Goal: Task Accomplishment & Management: Complete application form

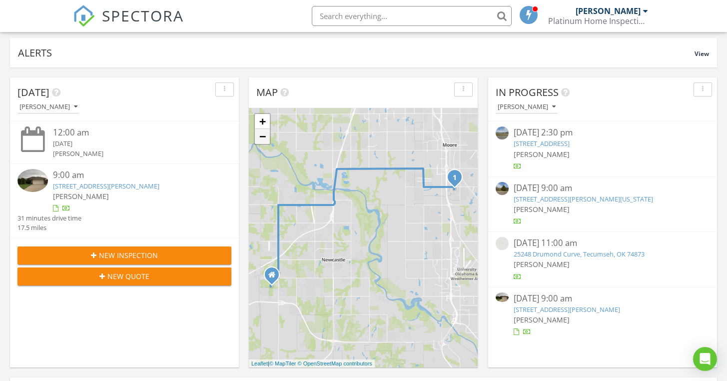
scroll to position [138, 0]
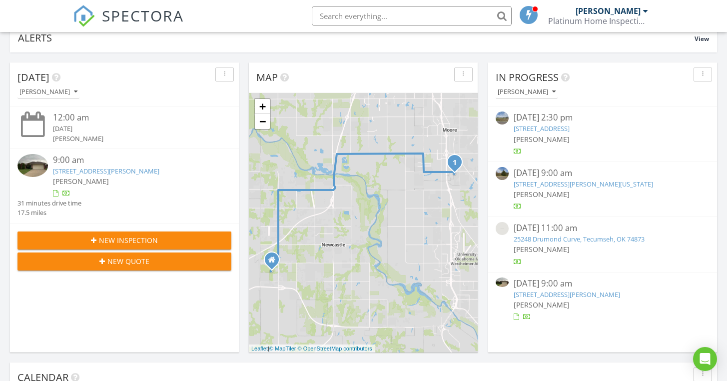
click at [33, 159] on img at bounding box center [32, 165] width 30 height 23
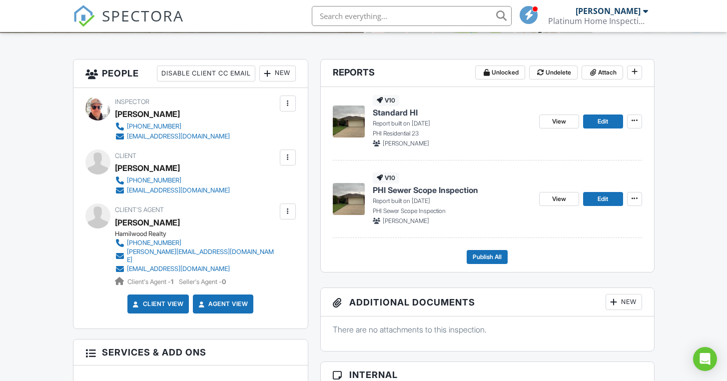
scroll to position [263, 0]
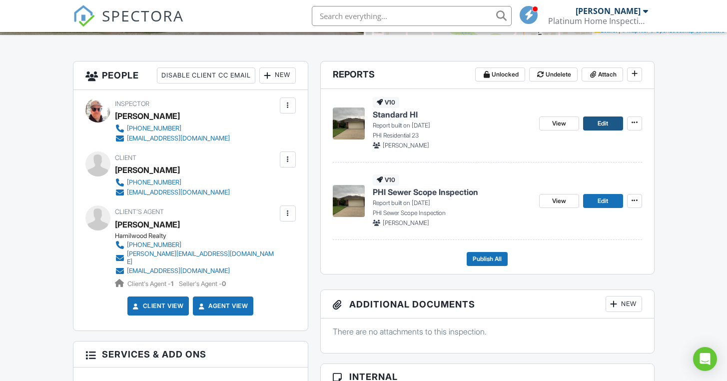
click at [611, 130] on link "Edit" at bounding box center [603, 123] width 40 height 14
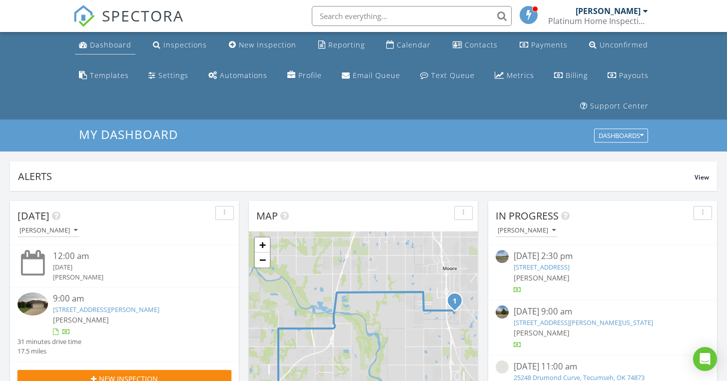
click at [121, 43] on div "Dashboard" at bounding box center [110, 44] width 41 height 9
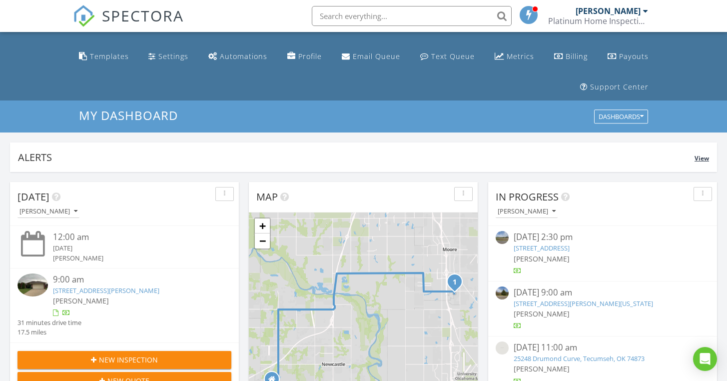
scroll to position [58, 0]
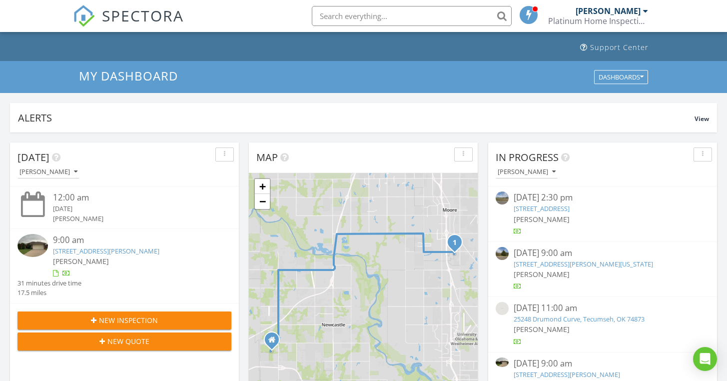
click at [36, 247] on img at bounding box center [32, 245] width 30 height 23
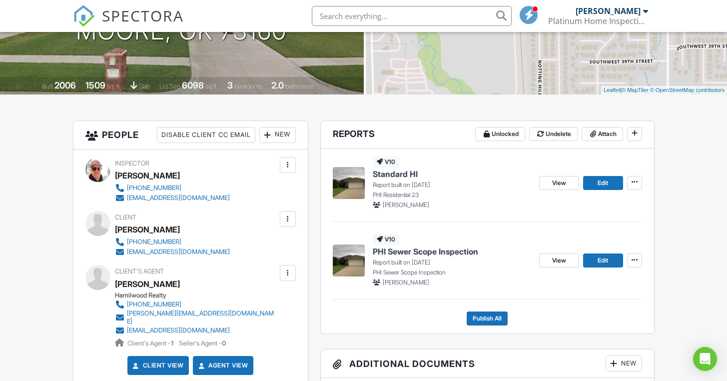
scroll to position [277, 0]
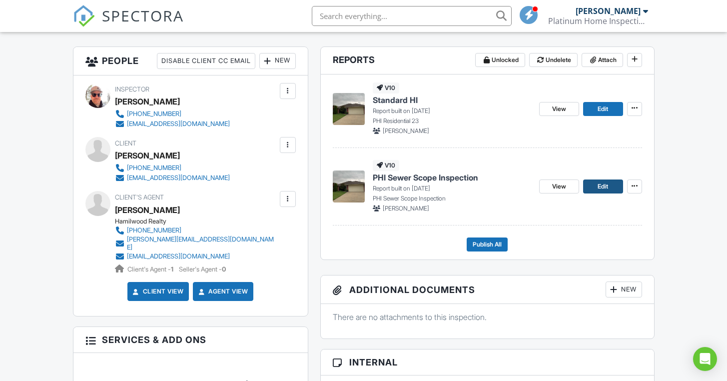
click at [600, 191] on span "Edit" at bounding box center [603, 186] width 10 height 10
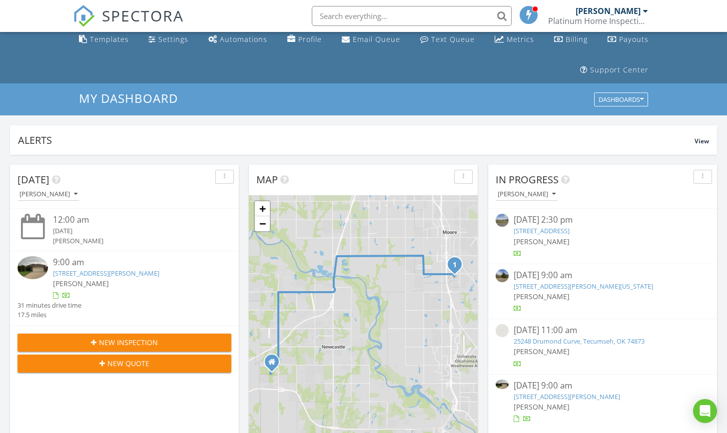
scroll to position [71, 0]
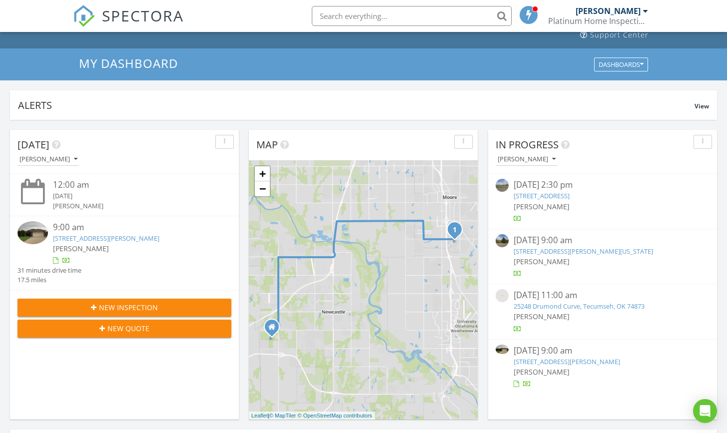
click at [30, 232] on img at bounding box center [32, 232] width 30 height 23
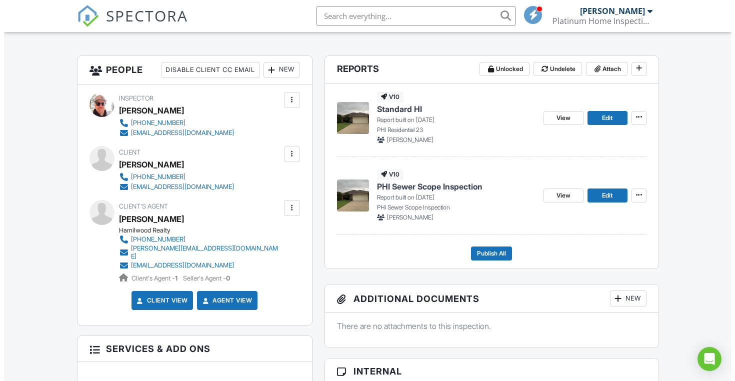
scroll to position [327, 0]
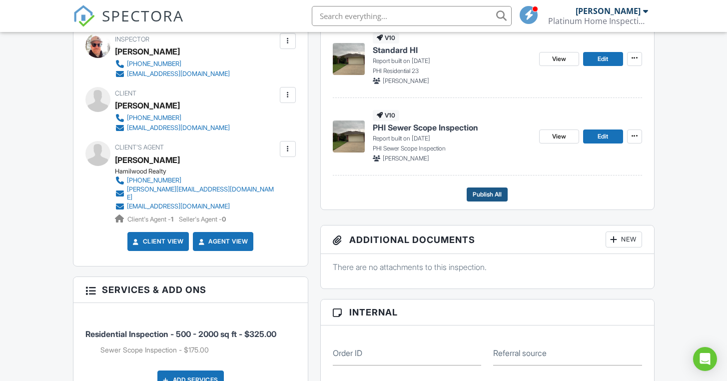
click at [486, 199] on span "Publish All" at bounding box center [487, 194] width 29 height 10
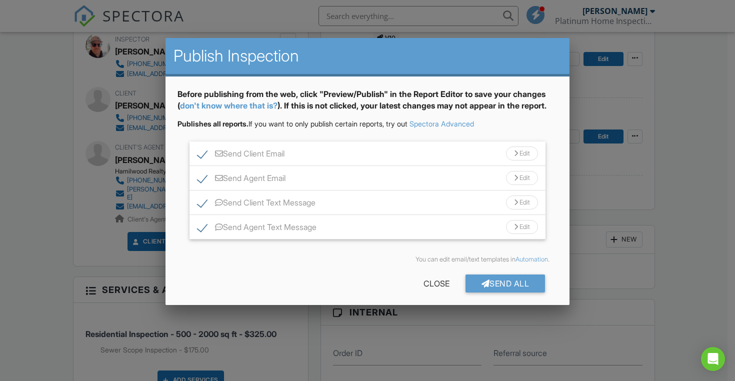
click at [498, 292] on div "Send All" at bounding box center [505, 283] width 80 height 18
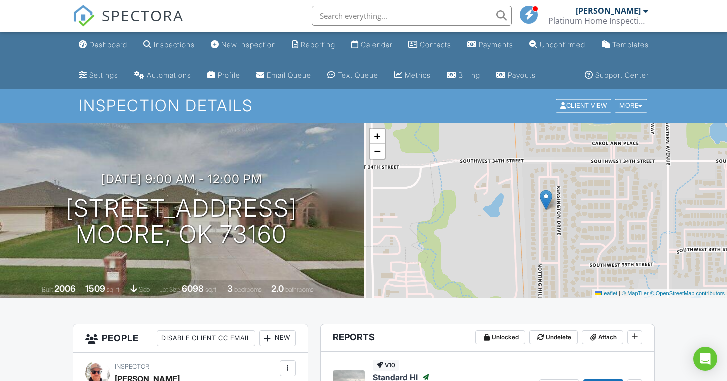
click at [261, 44] on div "New Inspection" at bounding box center [248, 44] width 55 height 8
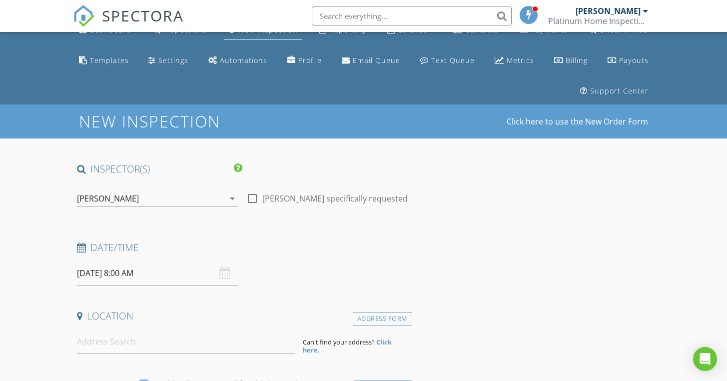
scroll to position [42, 0]
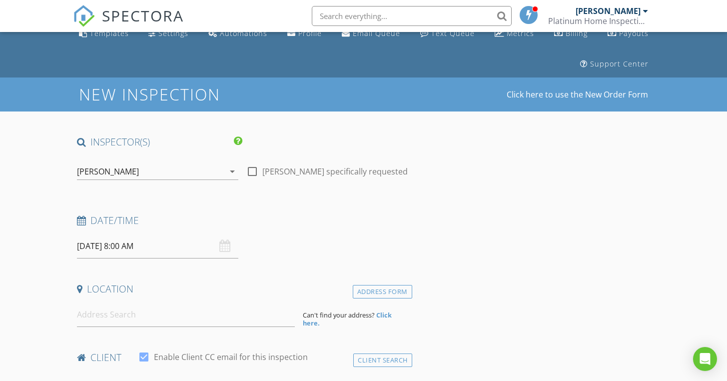
click at [102, 244] on input "08/29/2025 8:00 AM" at bounding box center [158, 246] width 162 height 24
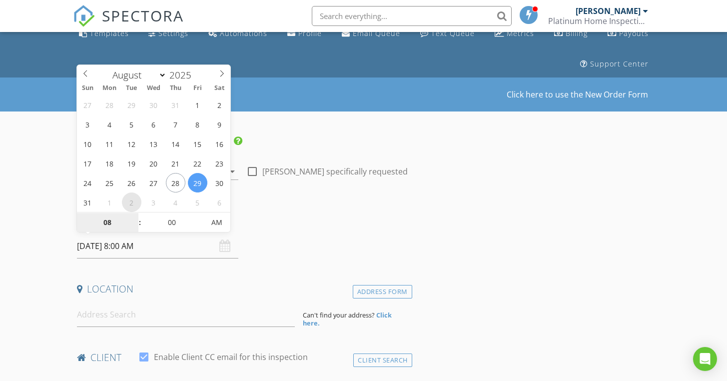
select select "8"
type input "09/02/2025 8:00 AM"
type input "09"
type input "09/02/2025 9:00 AM"
click at [134, 216] on span at bounding box center [134, 217] width 7 height 10
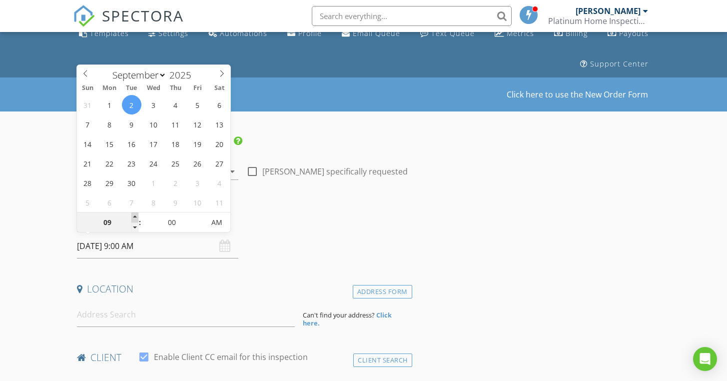
type input "10"
type input "09/02/2025 10:00 AM"
click at [134, 216] on span at bounding box center [134, 217] width 7 height 10
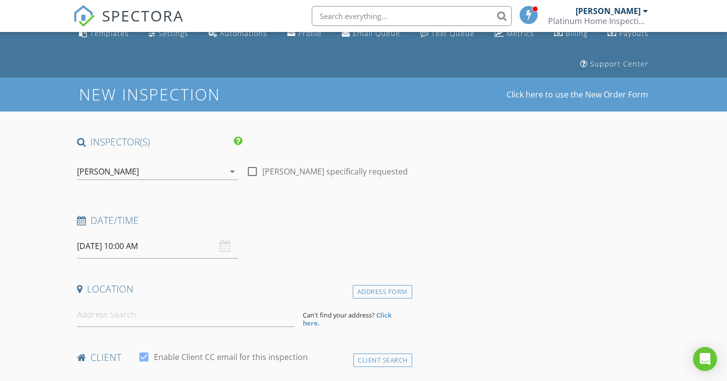
scroll to position [115, 0]
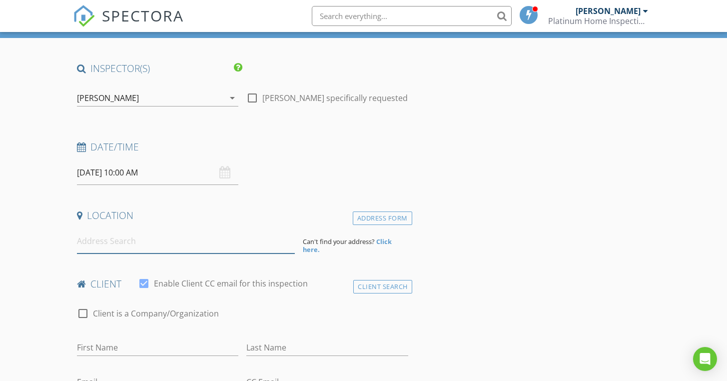
click at [86, 245] on input at bounding box center [186, 241] width 218 height 24
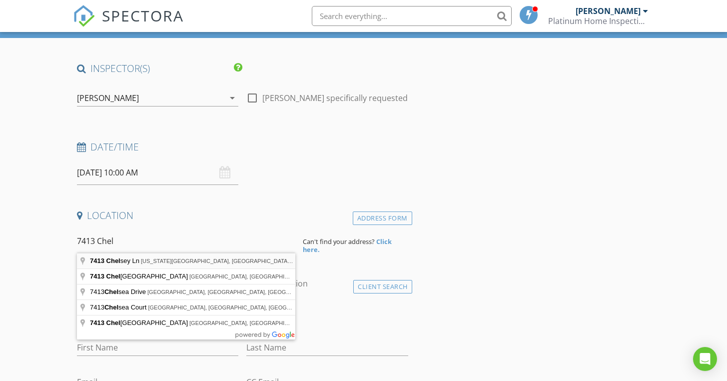
type input "7413 Chelsey Ln, Oklahoma City, OK, USA"
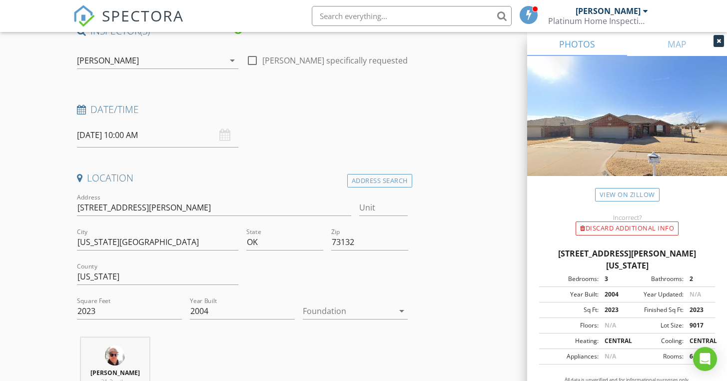
scroll to position [177, 0]
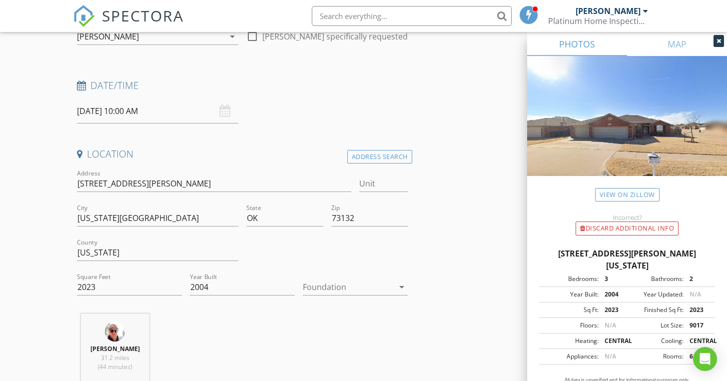
click at [315, 284] on div at bounding box center [348, 287] width 91 height 16
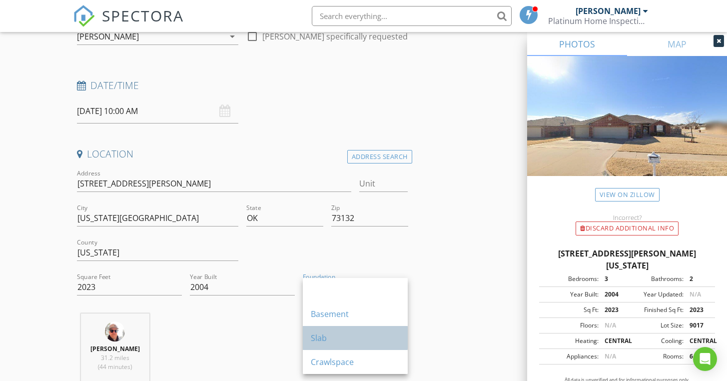
click at [318, 336] on div "Slab" at bounding box center [355, 338] width 89 height 12
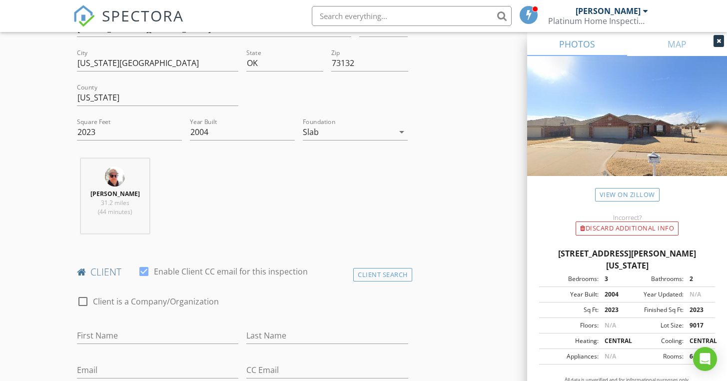
scroll to position [393, 0]
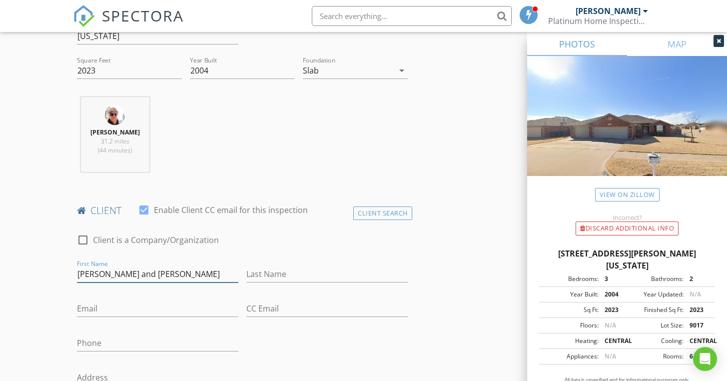
type input "[PERSON_NAME] and [PERSON_NAME]"
type input "[PERSON_NAME]"
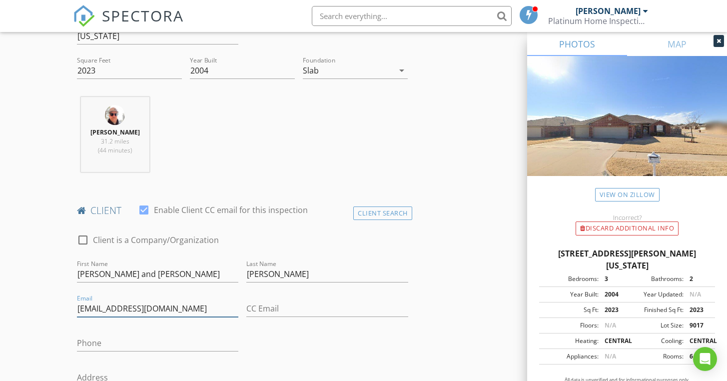
type input "[EMAIL_ADDRESS][DOMAIN_NAME]"
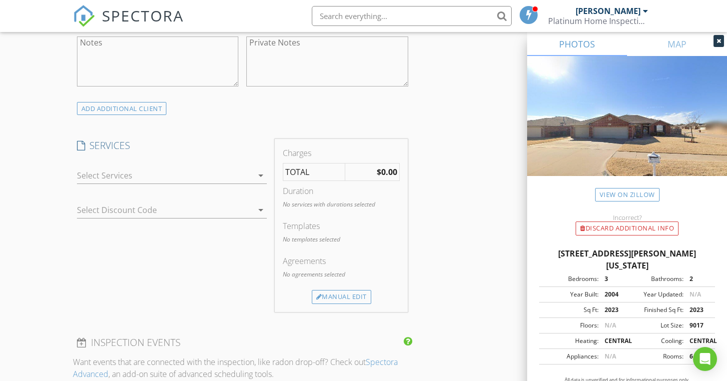
scroll to position [802, 0]
type input "[PHONE_NUMBER]"
click at [82, 165] on div at bounding box center [165, 173] width 176 height 16
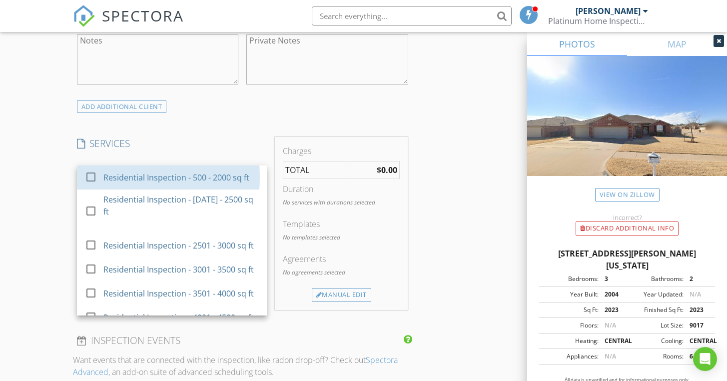
click at [82, 165] on link "check_box_outline_blank Residential Inspection - 500 - 2000 sq ft" at bounding box center [172, 177] width 190 height 24
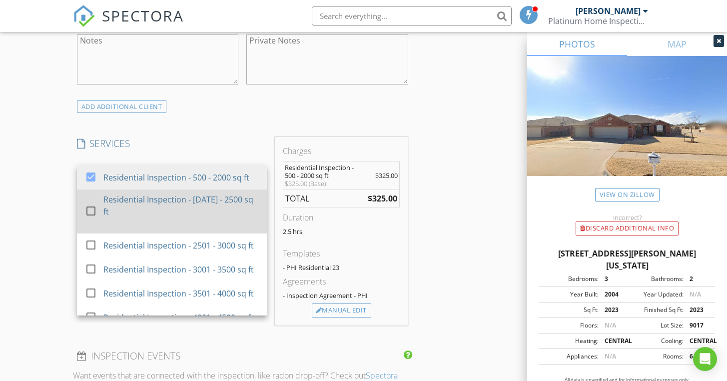
click at [91, 208] on div at bounding box center [90, 210] width 17 height 17
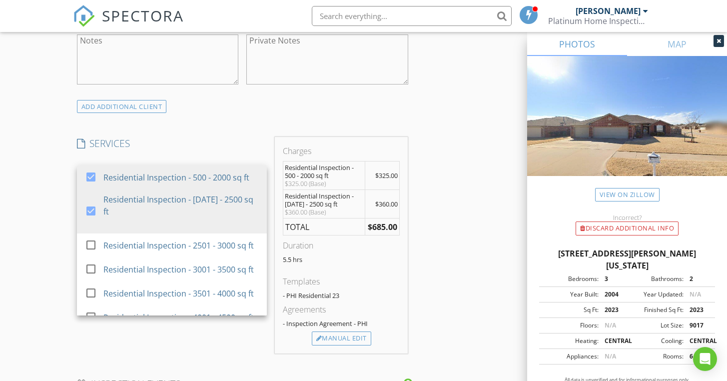
click at [47, 217] on div "New Inspection Click here to use the New Order Form INSPECTOR(S) check_box Zane…" at bounding box center [363, 211] width 727 height 1789
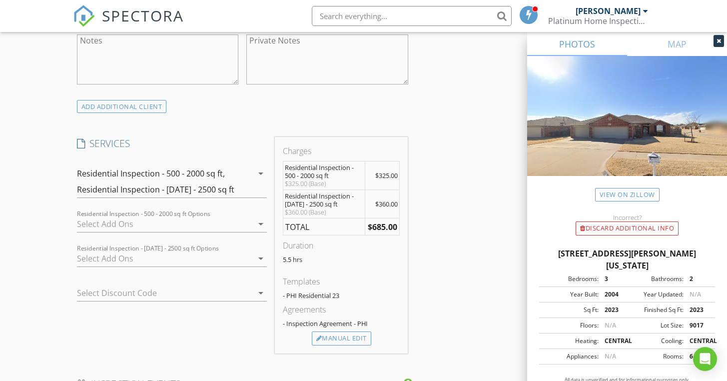
click at [87, 220] on div at bounding box center [165, 224] width 176 height 16
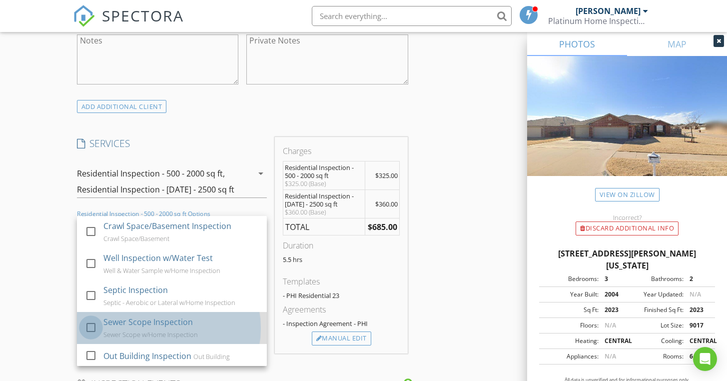
click at [92, 323] on div at bounding box center [90, 326] width 17 height 17
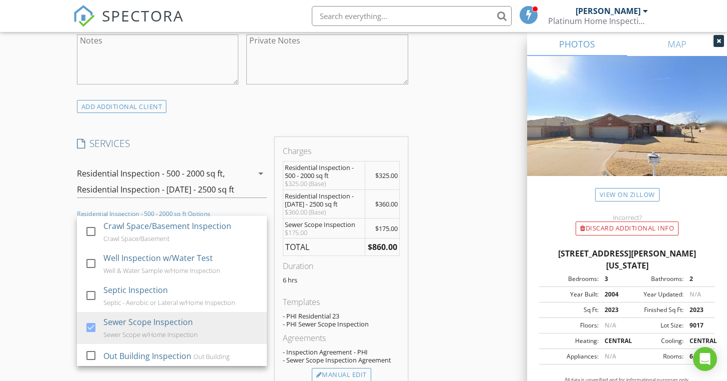
click at [33, 299] on div "New Inspection Click here to use the New Order Form INSPECTOR(S) check_box Zane…" at bounding box center [363, 230] width 727 height 1826
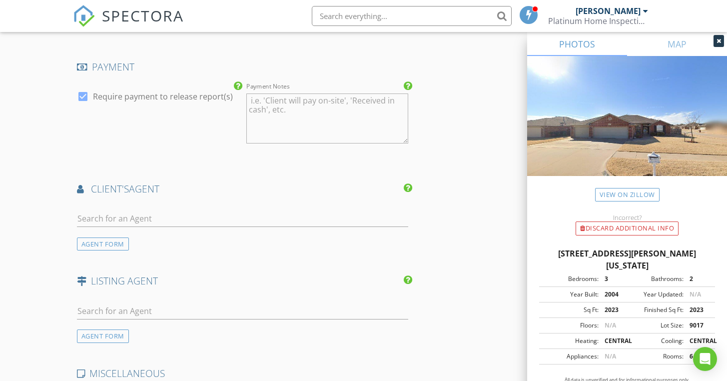
scroll to position [1250, 0]
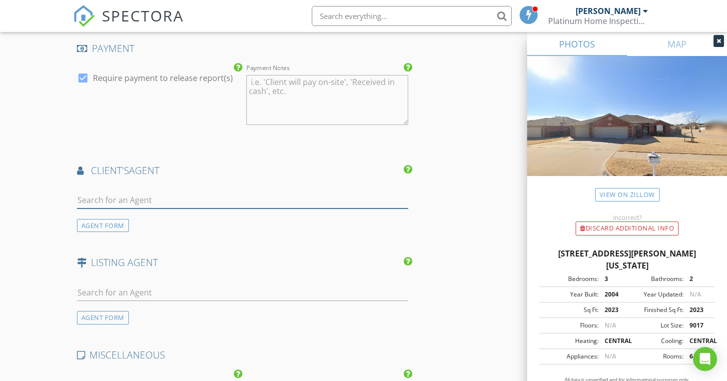
click at [85, 197] on input "text" at bounding box center [242, 200] width 331 height 16
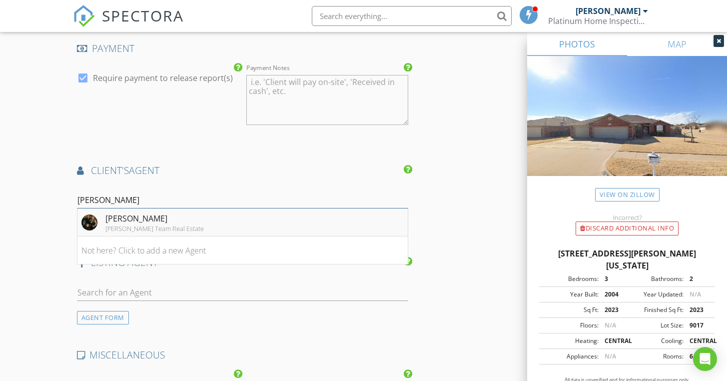
type input "[PERSON_NAME]"
click at [119, 214] on div "[PERSON_NAME]" at bounding box center [154, 218] width 98 height 12
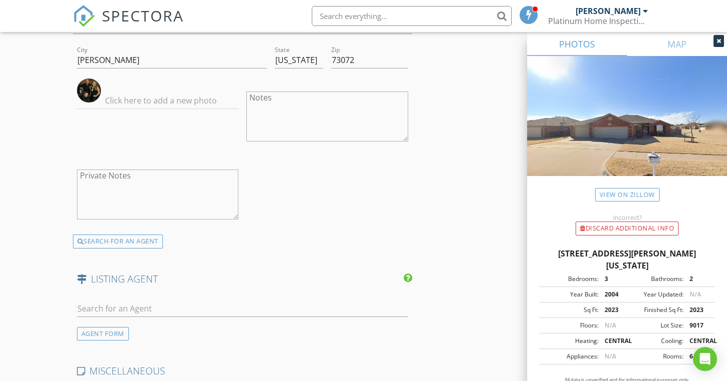
scroll to position [1575, 0]
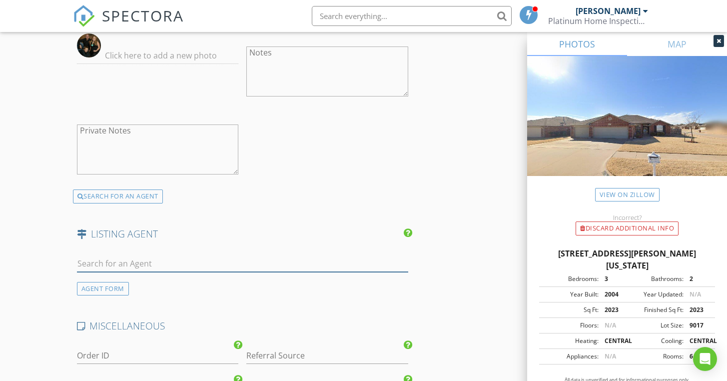
click at [91, 260] on input "text" at bounding box center [242, 263] width 331 height 16
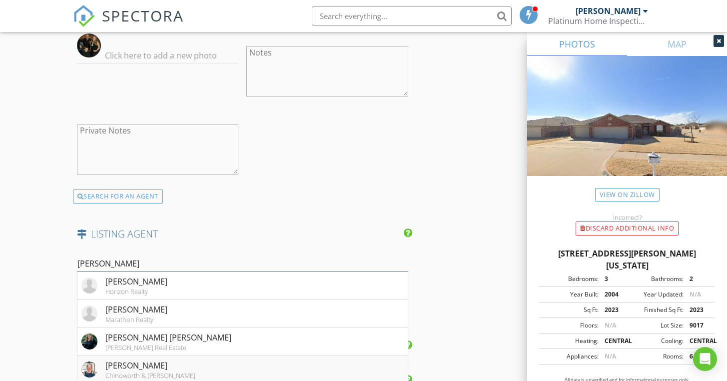
type input "Karen"
click at [151, 371] on div "Chinoworth & [PERSON_NAME]" at bounding box center [150, 375] width 90 height 8
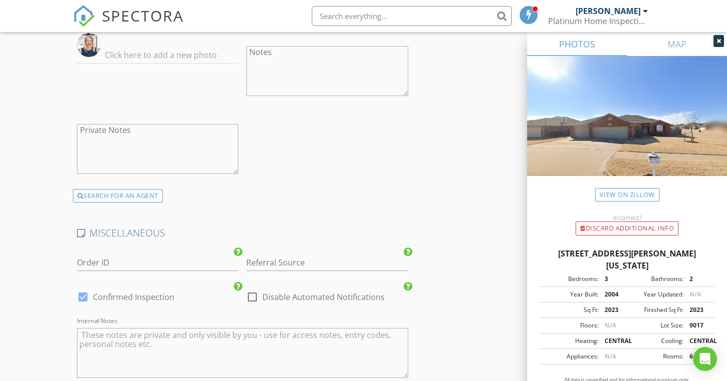
scroll to position [2120, 0]
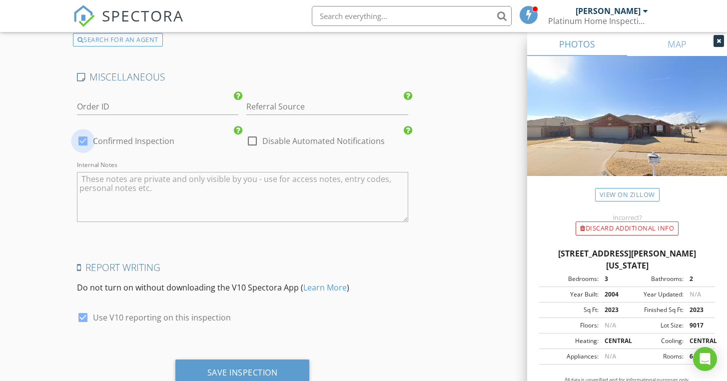
click at [80, 139] on div at bounding box center [82, 140] width 17 height 17
checkbox input "false"
checkbox input "true"
click at [242, 368] on div "Save Inspection" at bounding box center [242, 372] width 70 height 10
